Goal: Transaction & Acquisition: Purchase product/service

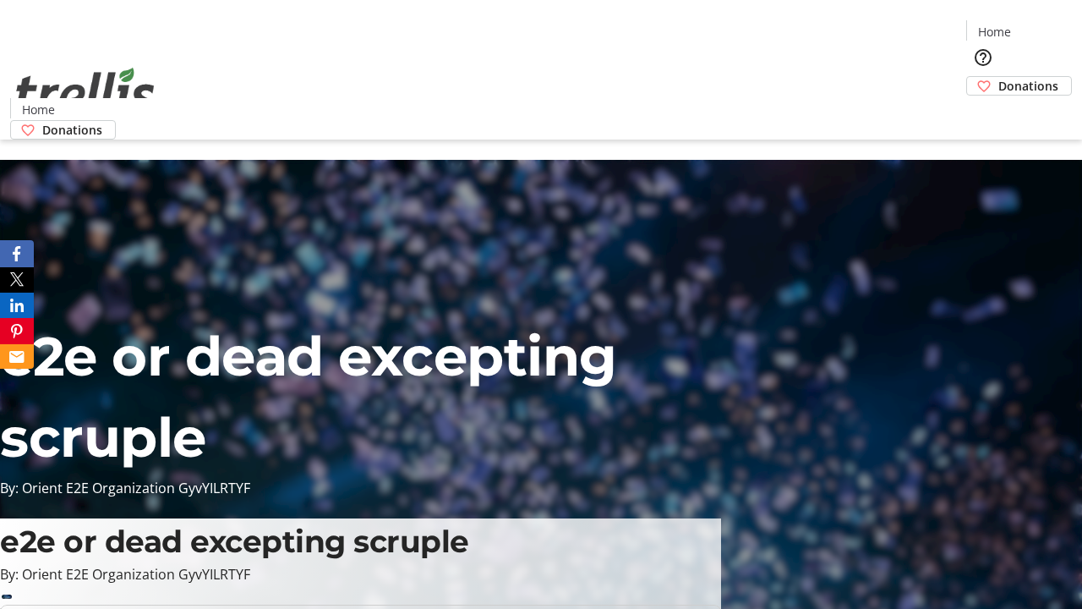
click at [999, 77] on span "Donations" at bounding box center [1029, 86] width 60 height 18
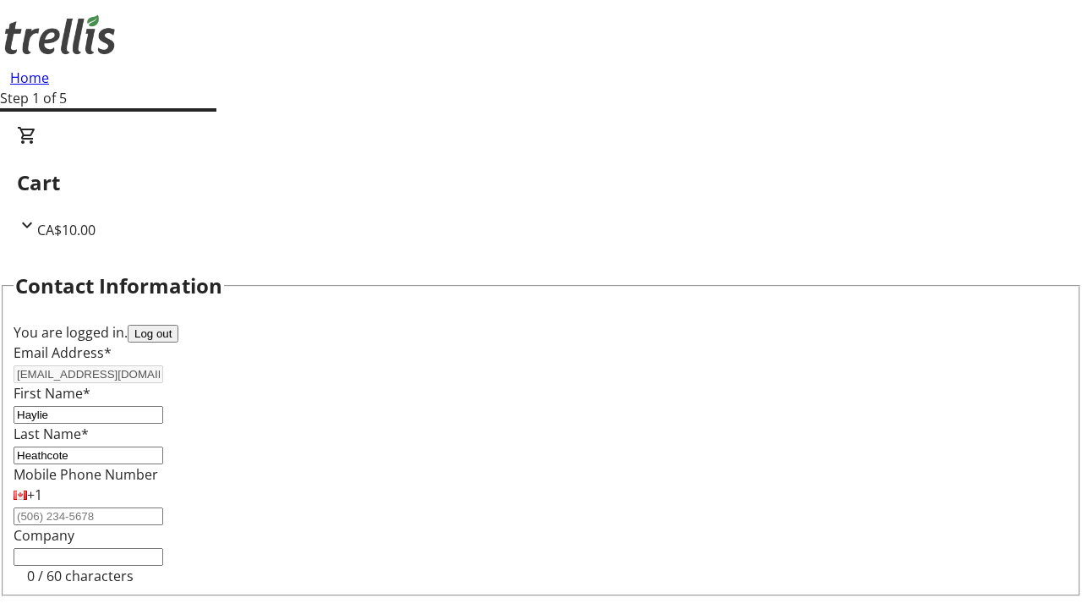
scroll to position [227, 0]
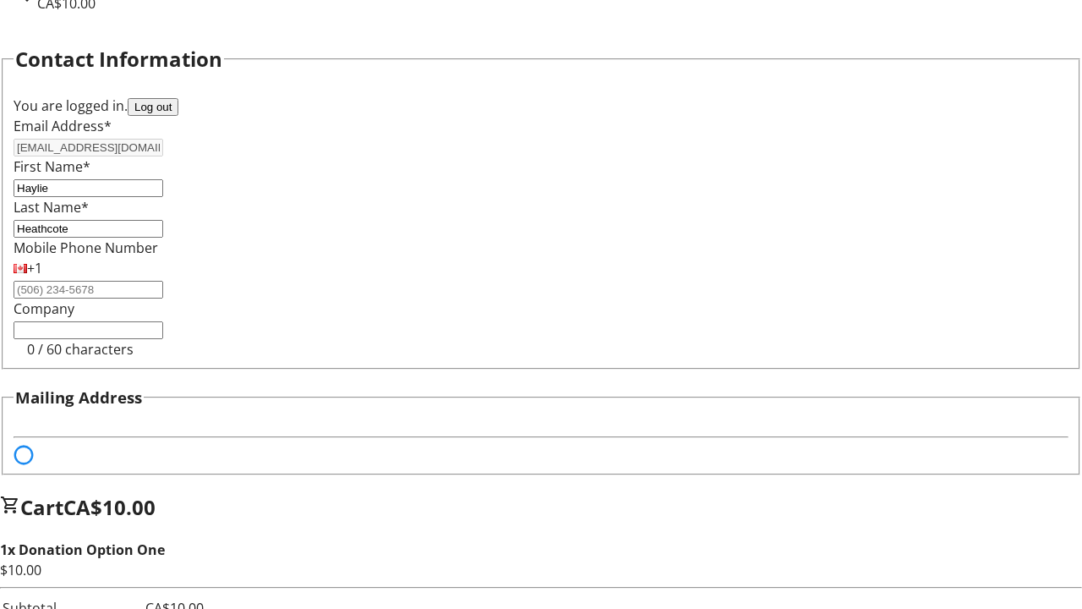
select select "BC"
select select "CA"
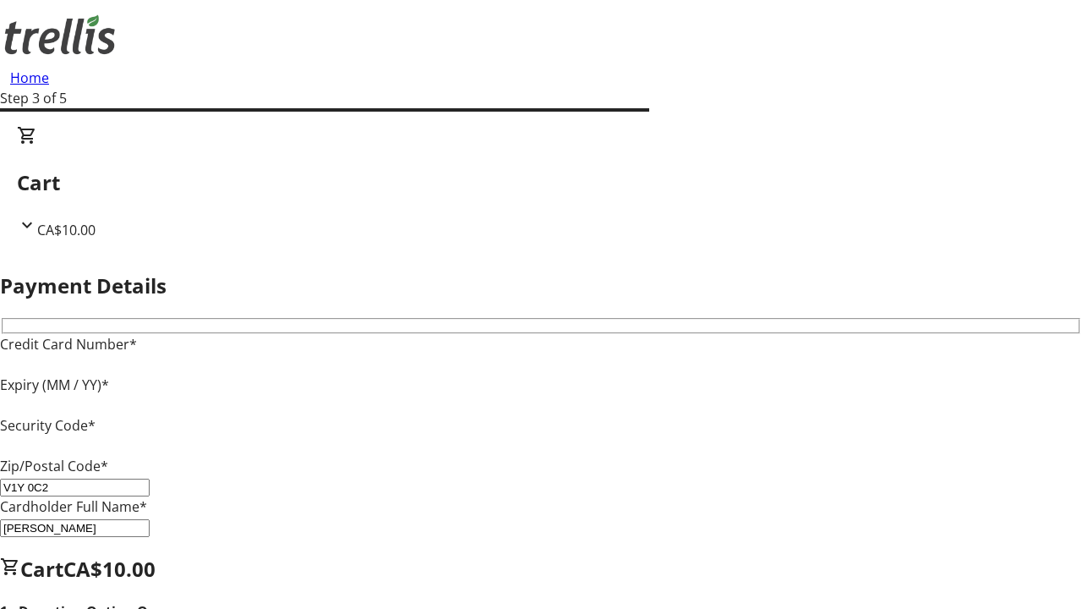
type input "V1Y 0C2"
